Goal: Task Accomplishment & Management: Manage account settings

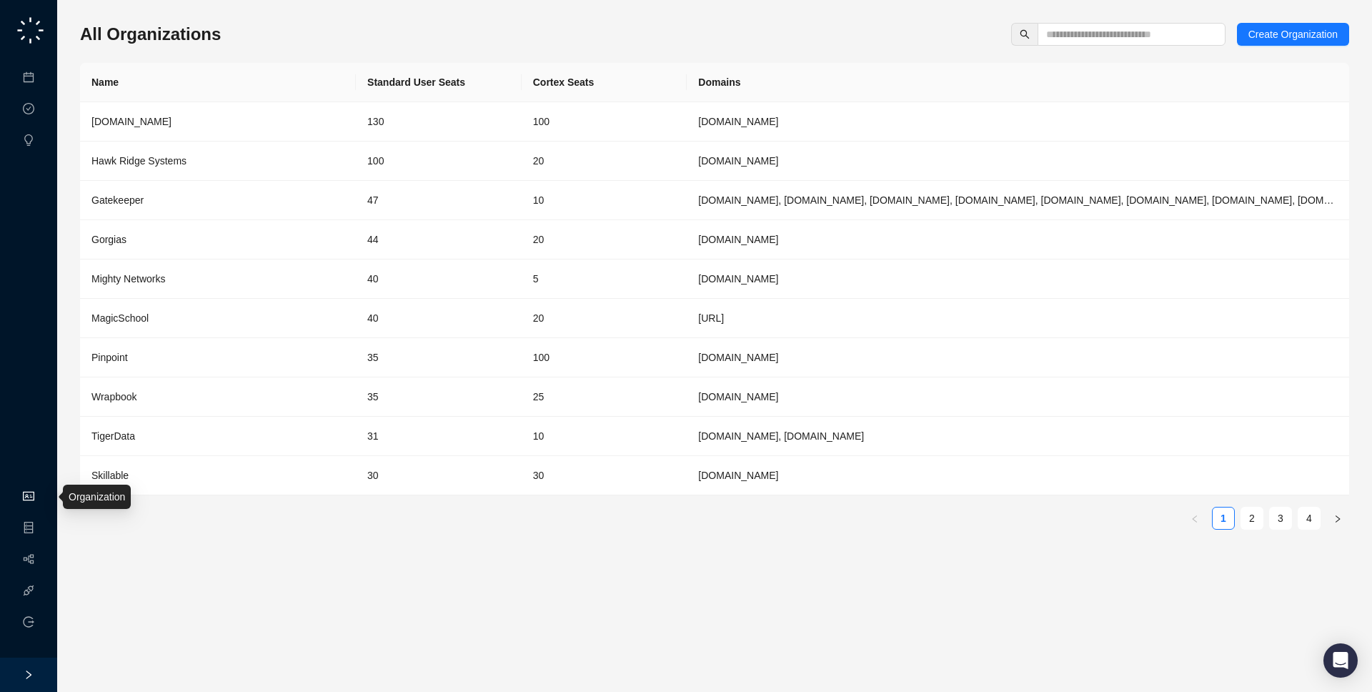
click at [41, 491] on link "Organization" at bounding box center [69, 496] width 56 height 11
